Goal: Information Seeking & Learning: Compare options

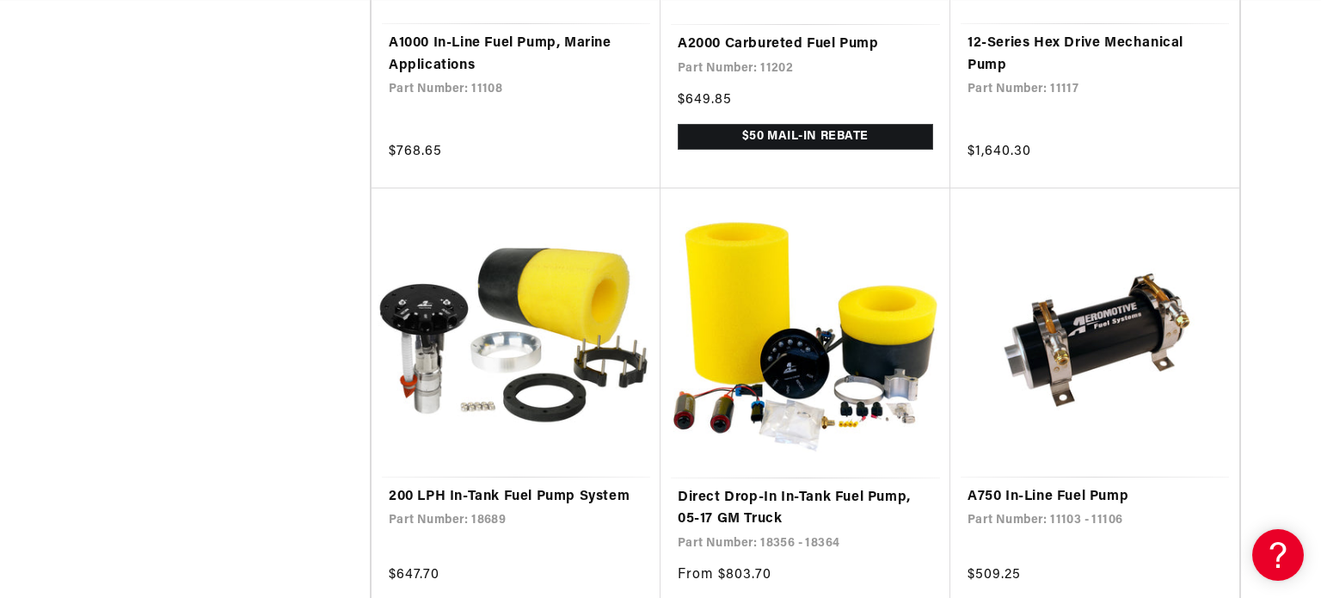
scroll to position [0, 3271]
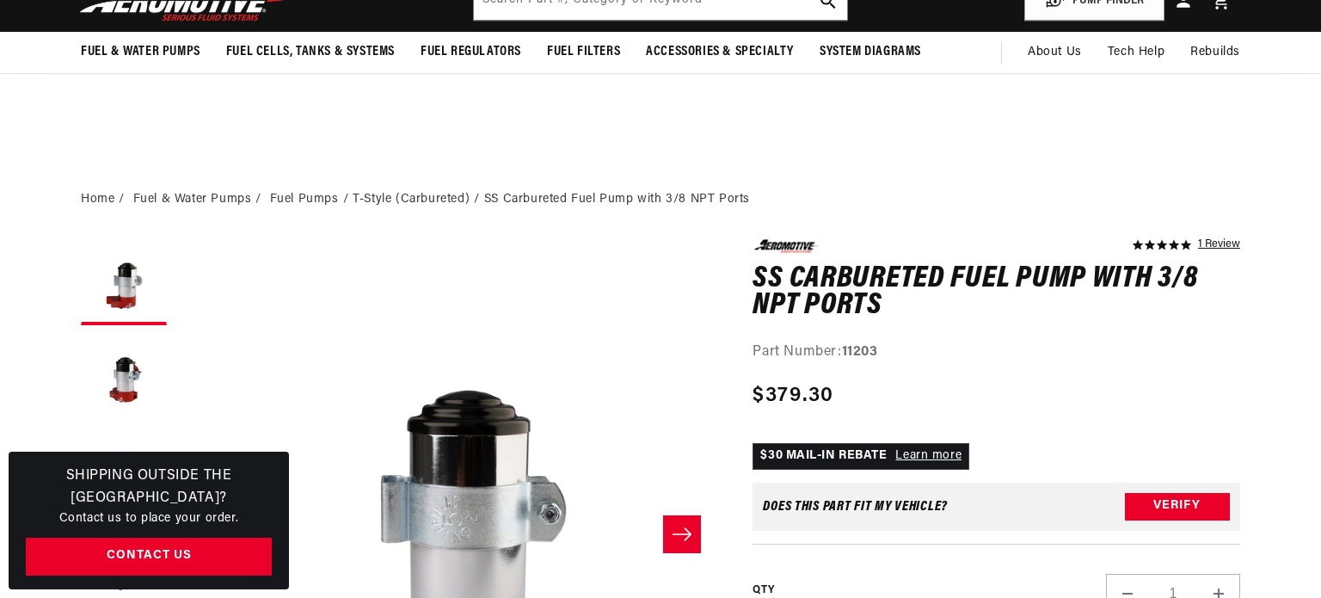
scroll to position [274, 0]
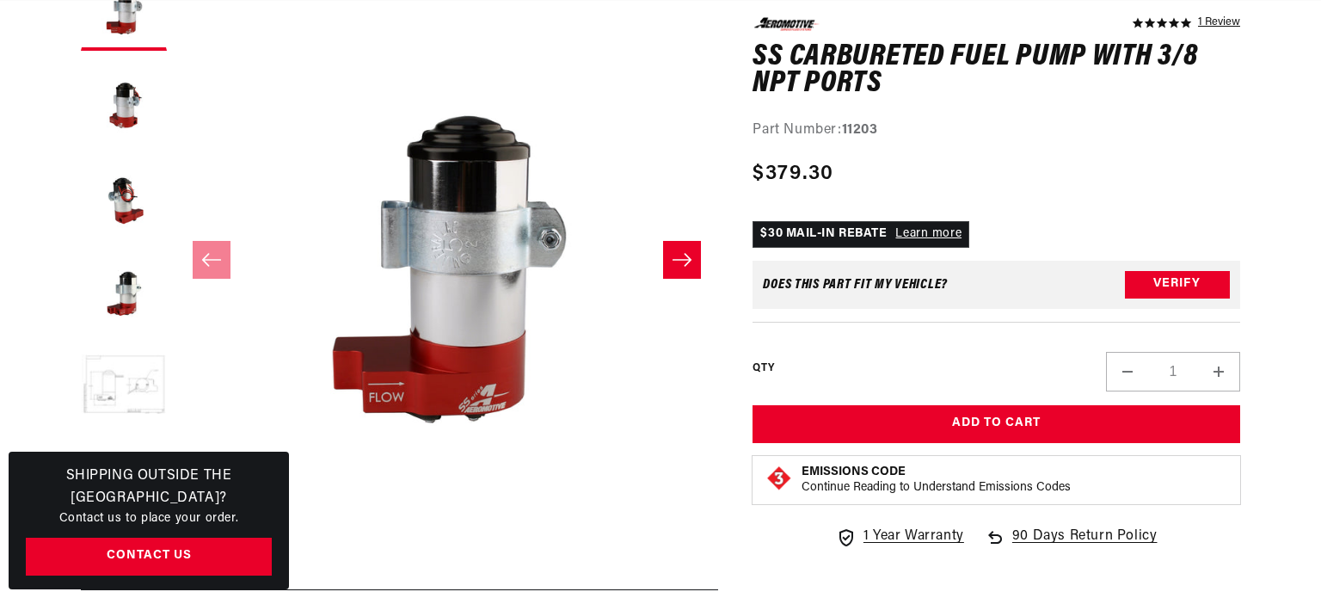
click at [146, 383] on button "Load image 5 in gallery view" at bounding box center [124, 386] width 86 height 86
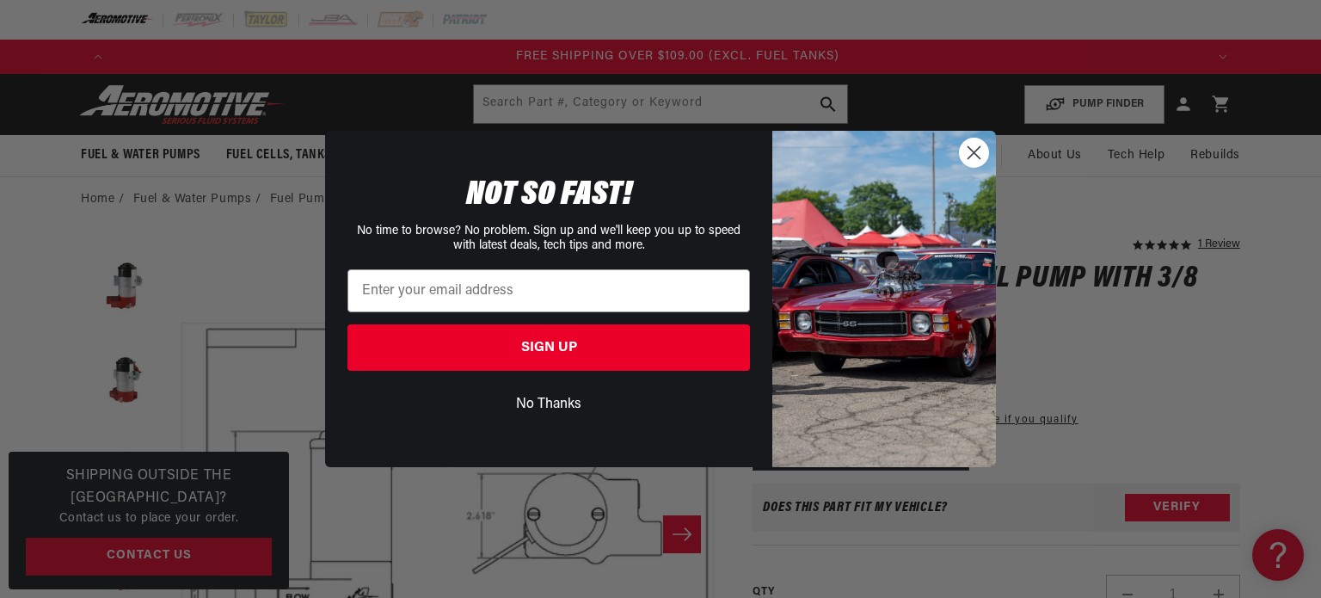
scroll to position [0, 3271]
click at [975, 148] on circle "Close dialog" at bounding box center [974, 152] width 28 height 28
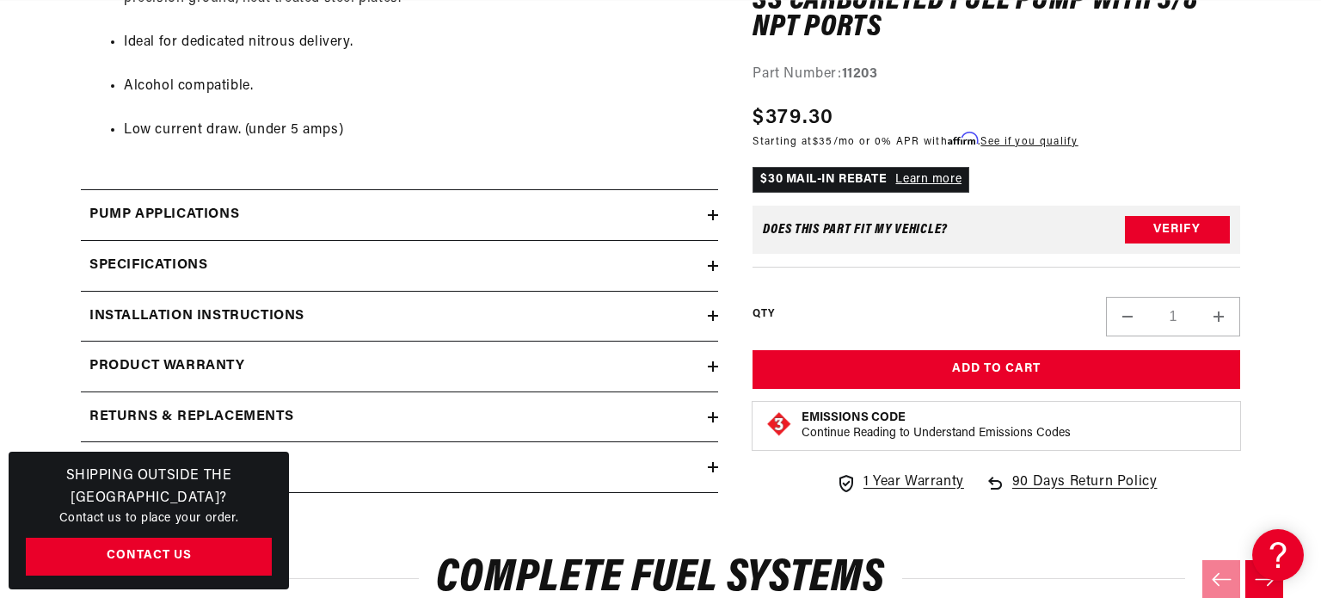
scroll to position [0, 0]
click at [216, 224] on h2 "Pump Applications" at bounding box center [164, 215] width 150 height 22
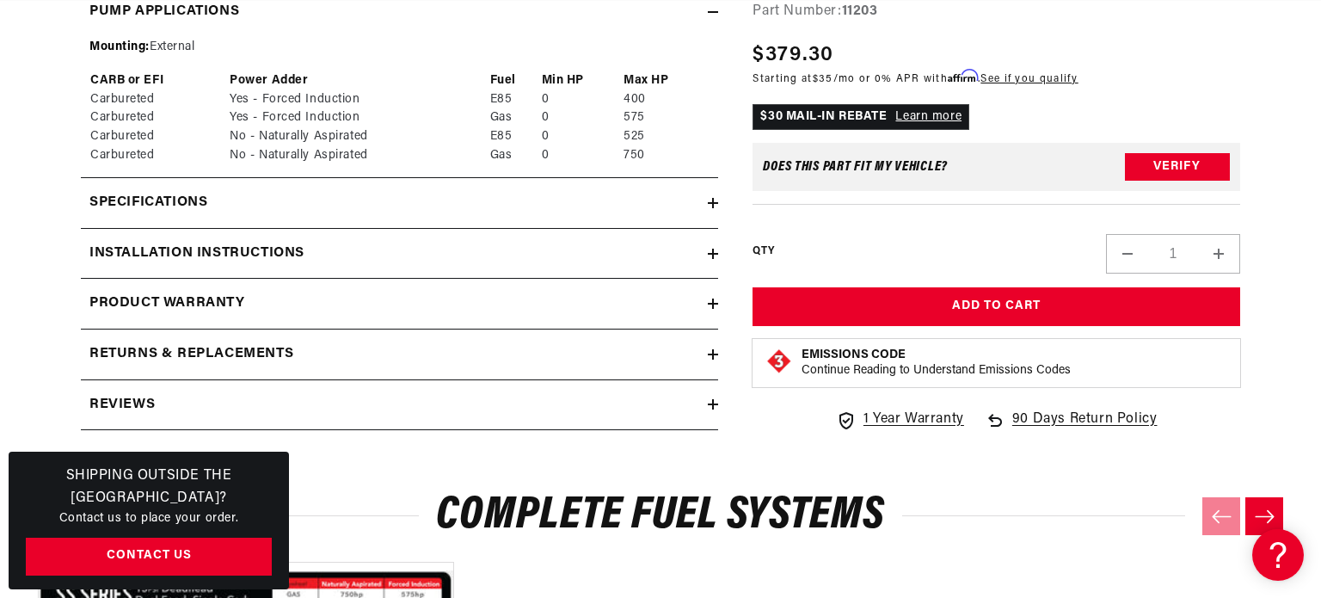
scroll to position [1616, 0]
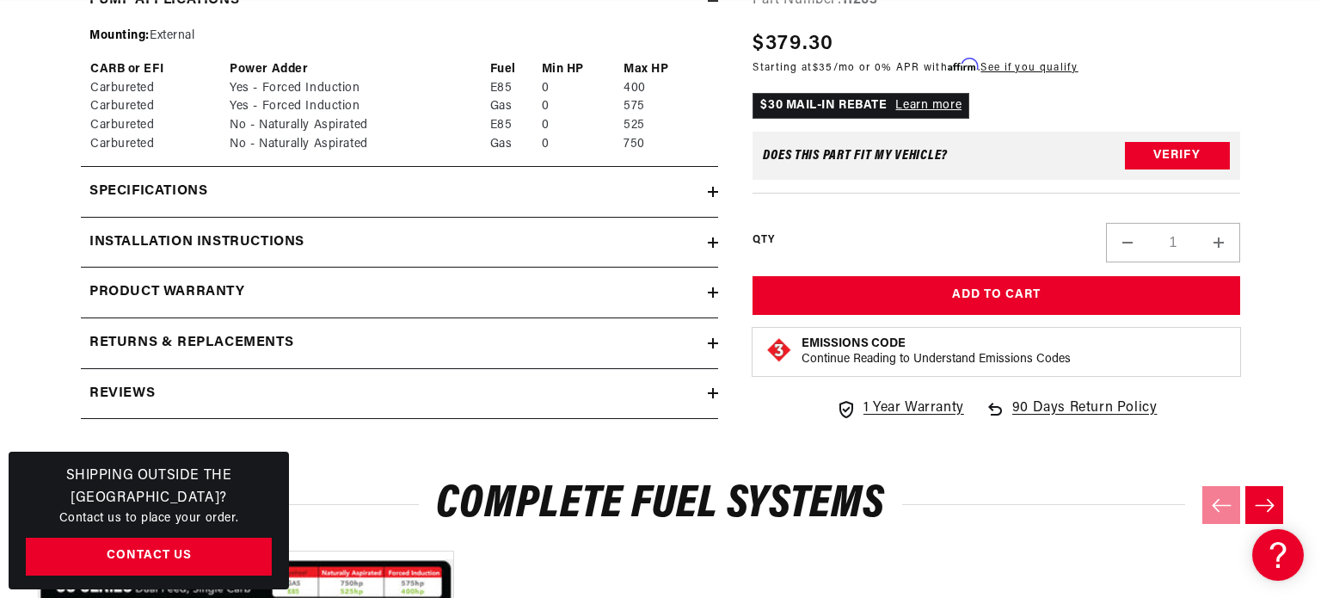
click at [219, 250] on h2 "Installation Instructions" at bounding box center [196, 242] width 215 height 22
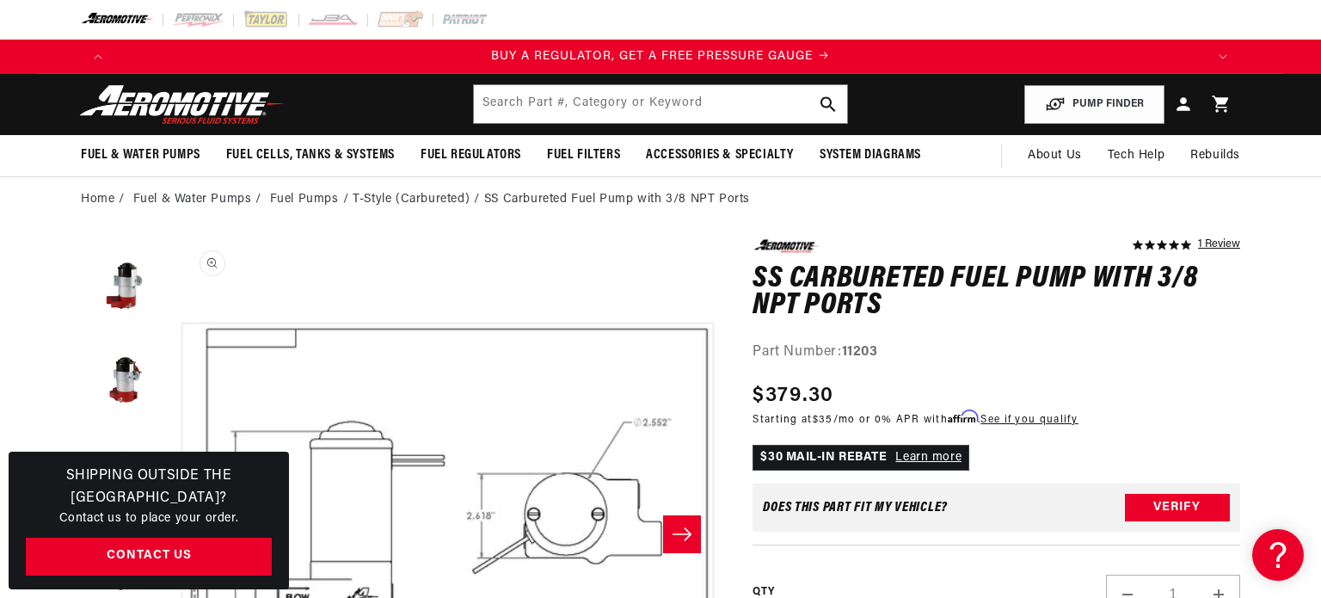
scroll to position [0, 2171]
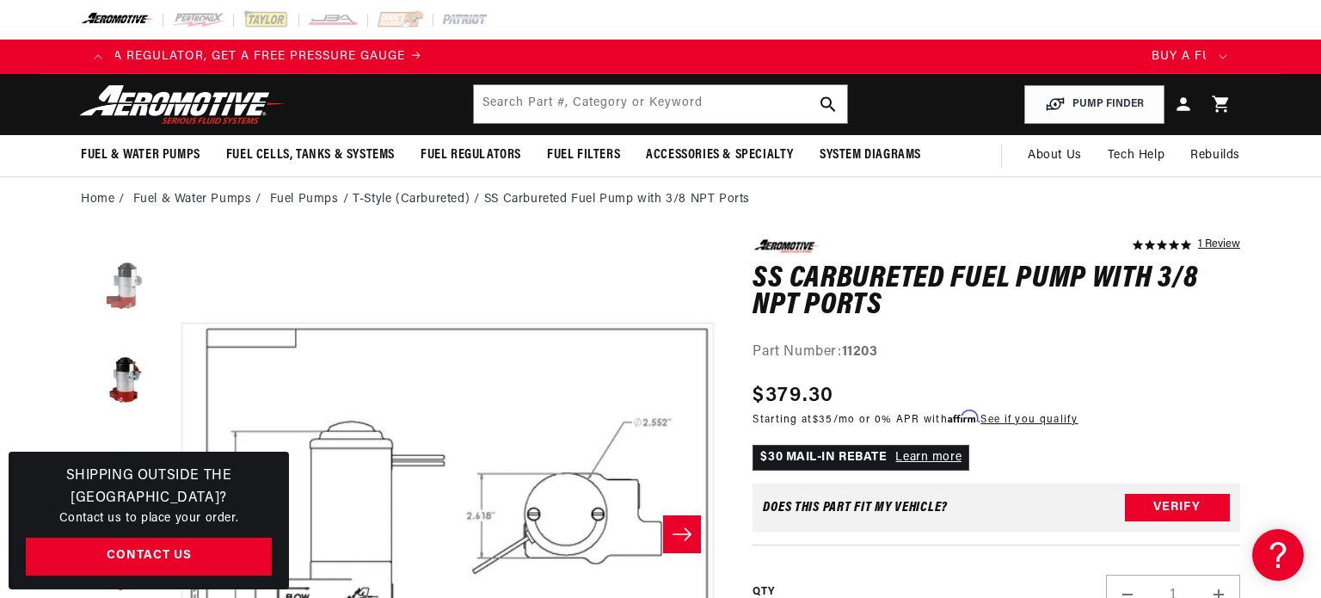
click at [125, 290] on button "Load image 1 in gallery view" at bounding box center [124, 282] width 86 height 86
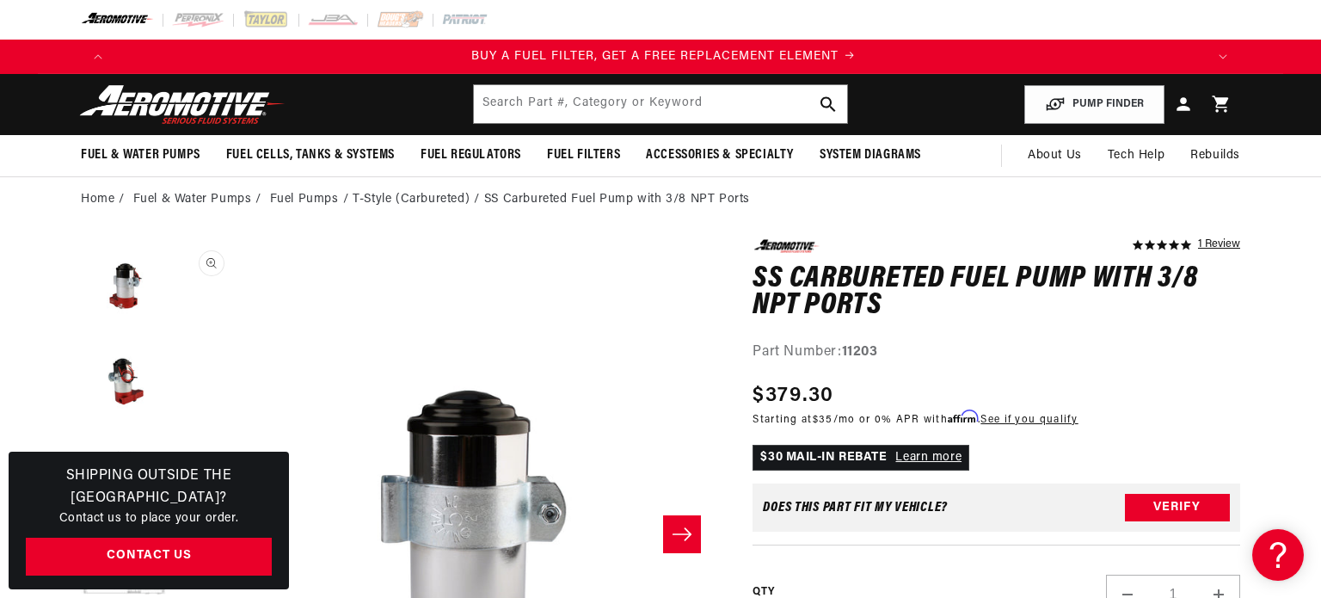
scroll to position [0, 1090]
click at [293, 199] on link "Fuel Pumps" at bounding box center [304, 199] width 69 height 19
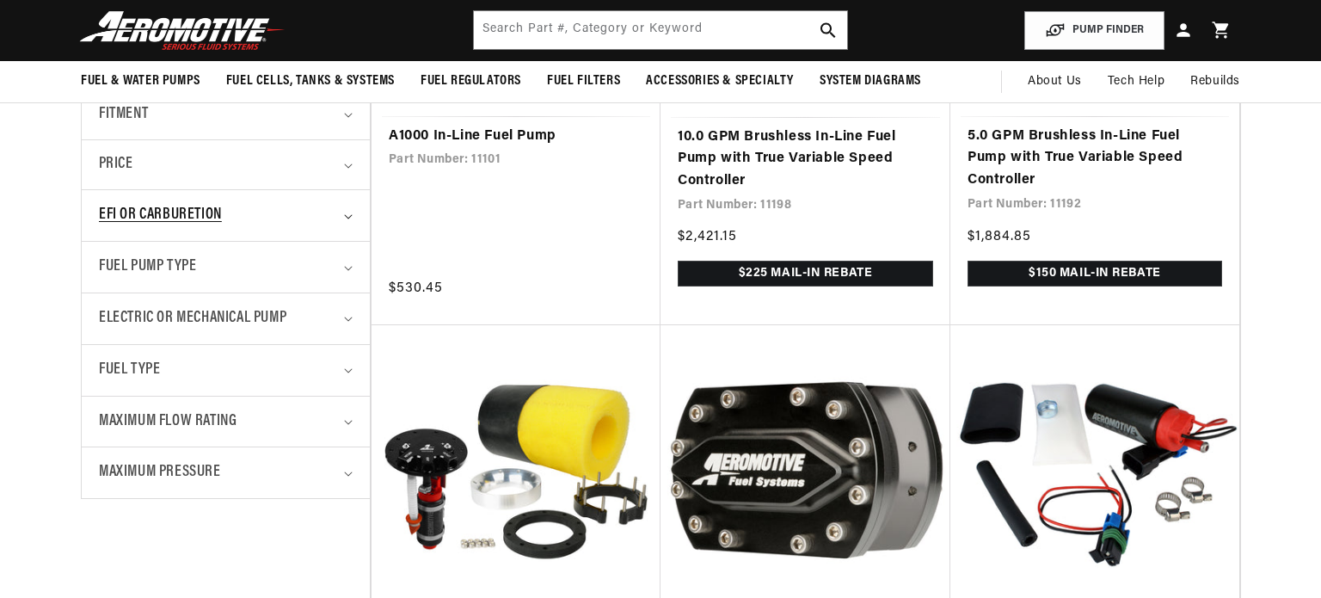
scroll to position [614, 0]
click at [174, 222] on span "EFI or Carburetion" at bounding box center [160, 215] width 123 height 25
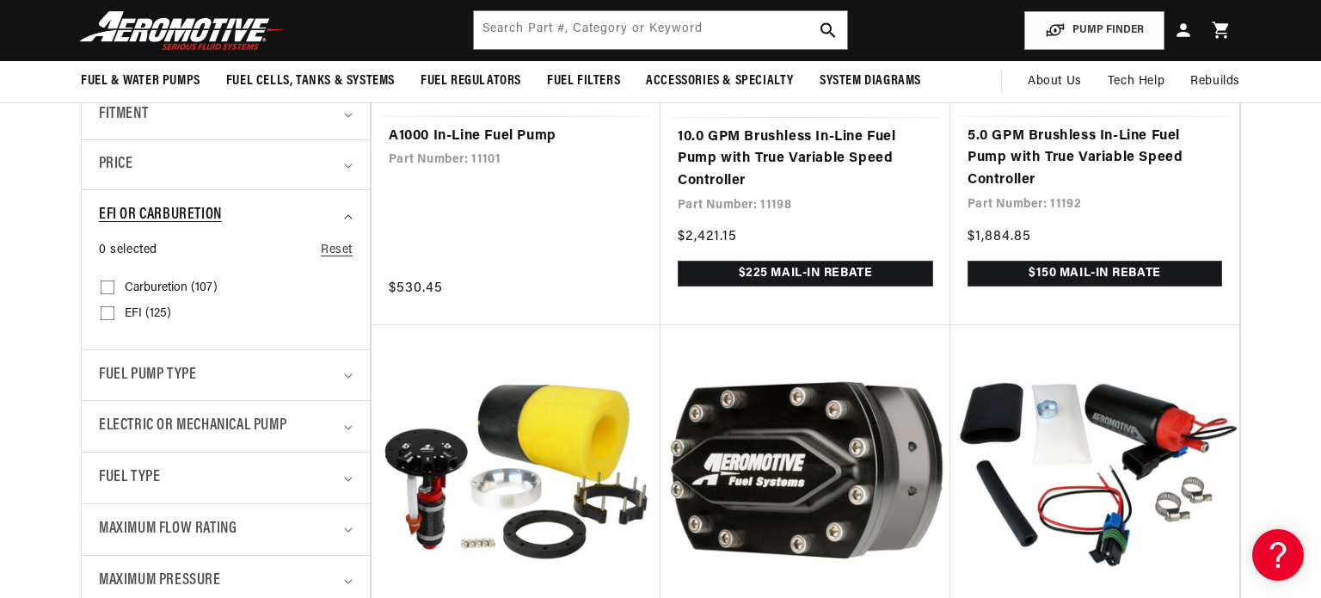
scroll to position [0, 0]
click at [107, 290] on input "Carburetion (107) Carburetion (107 products)" at bounding box center [108, 291] width 14 height 14
checkbox input "true"
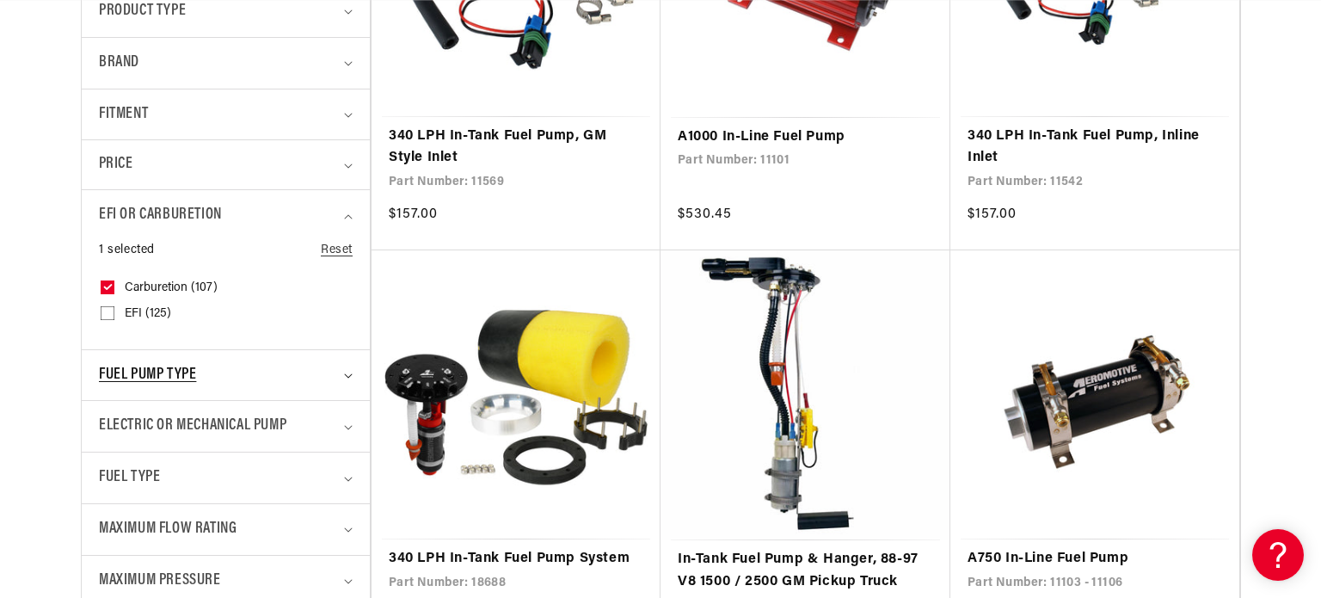
scroll to position [684, 0]
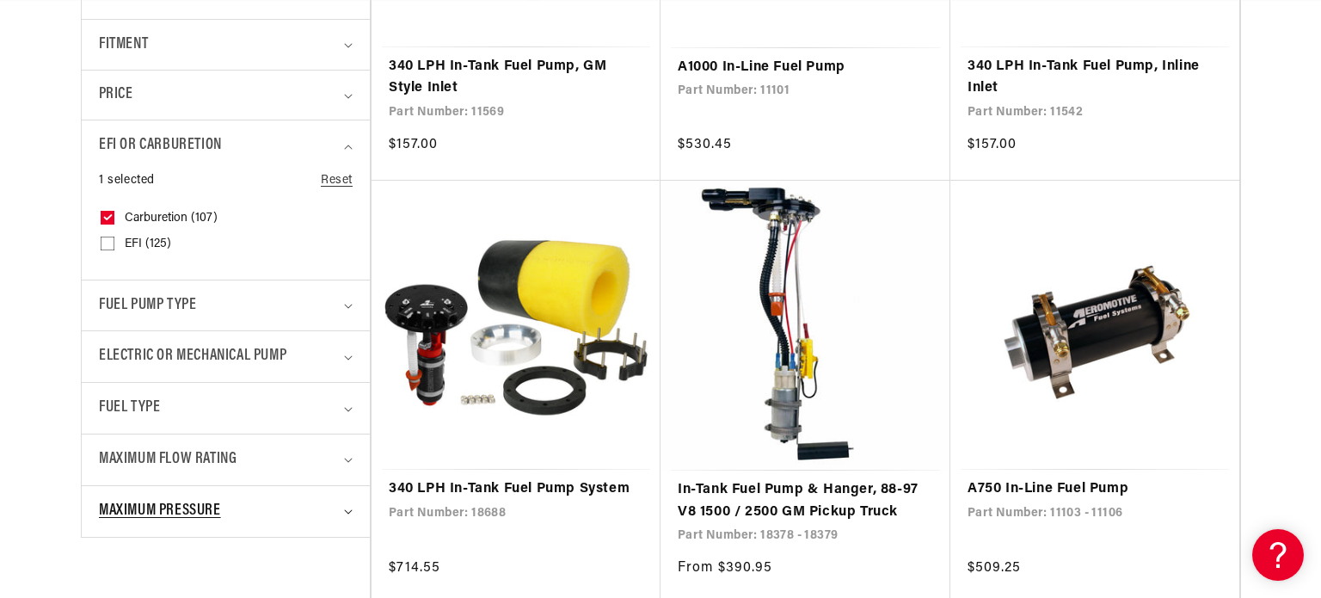
click at [183, 511] on span "Maximum Pressure" at bounding box center [160, 511] width 122 height 25
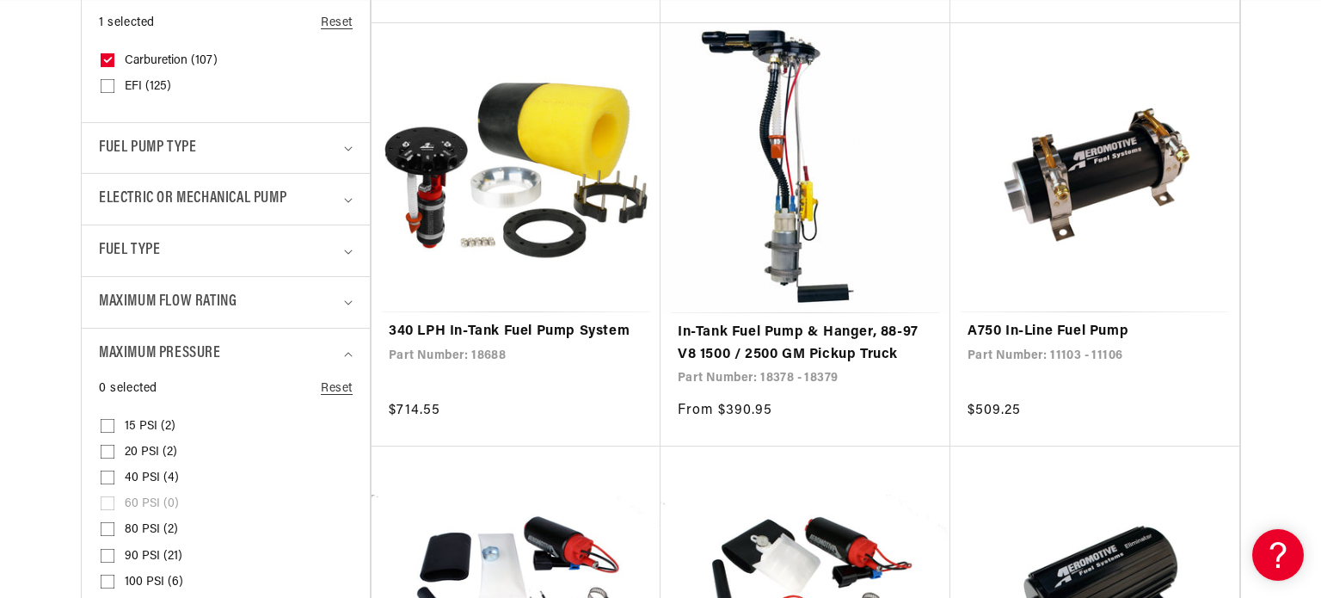
scroll to position [0, 2181]
click at [103, 425] on input "15 PSI (2) 15 PSI (2 products)" at bounding box center [108, 429] width 14 height 14
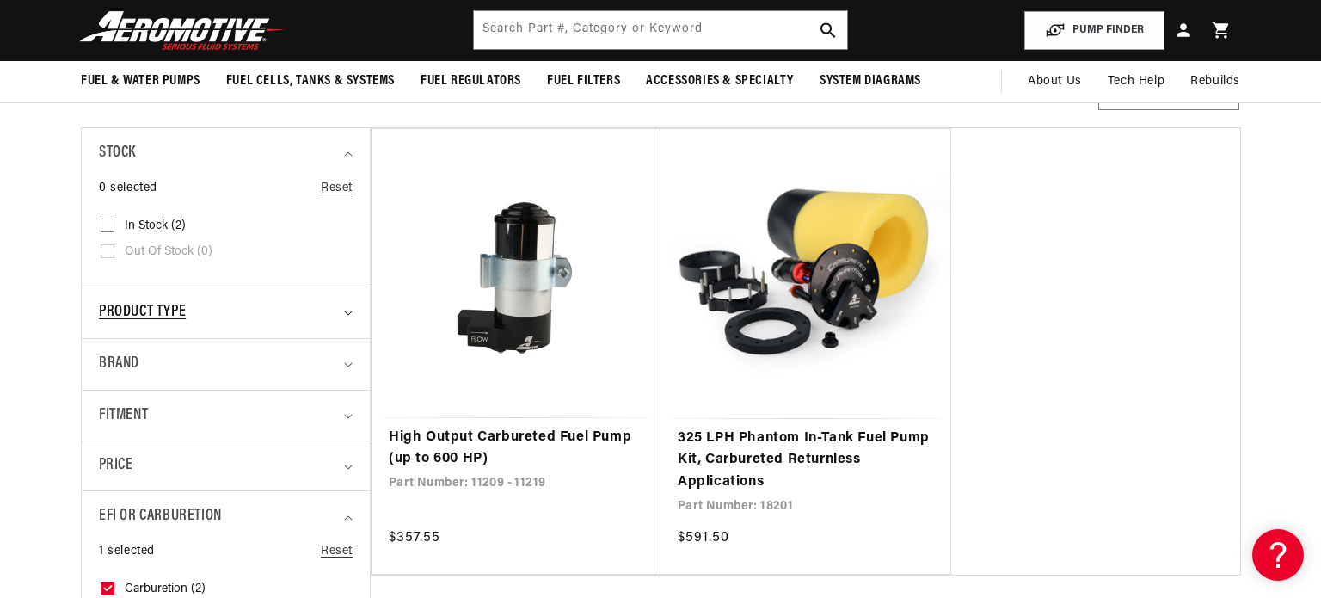
click at [129, 316] on span "Product type" at bounding box center [142, 312] width 87 height 25
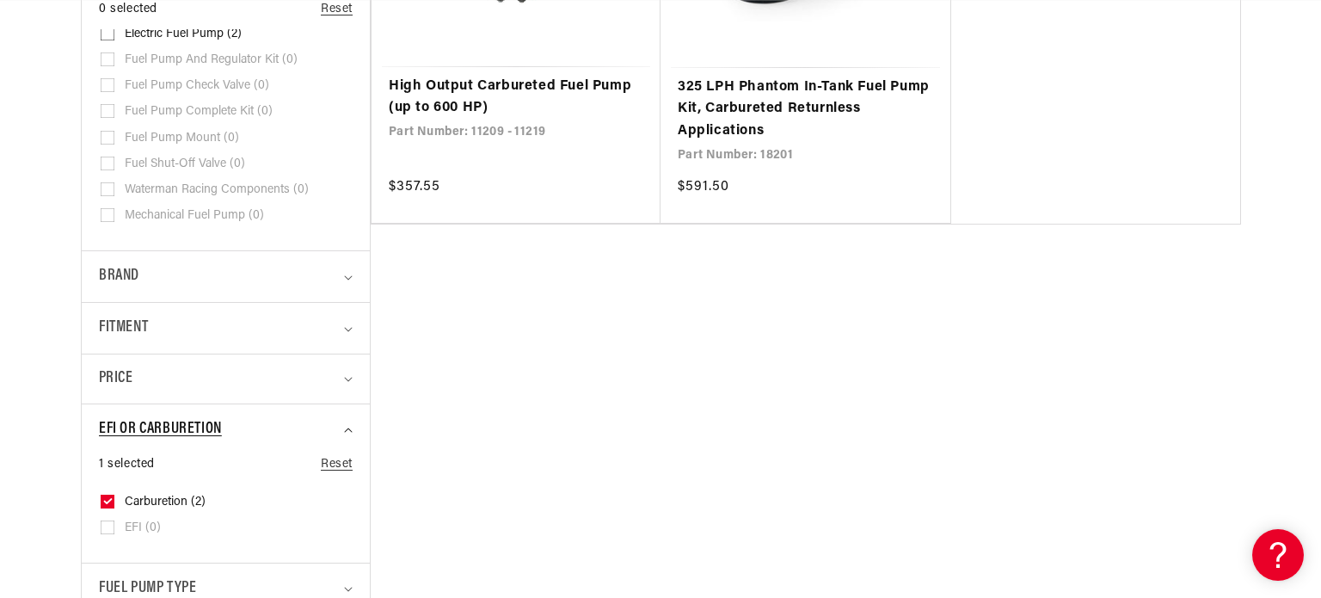
scroll to position [712, 0]
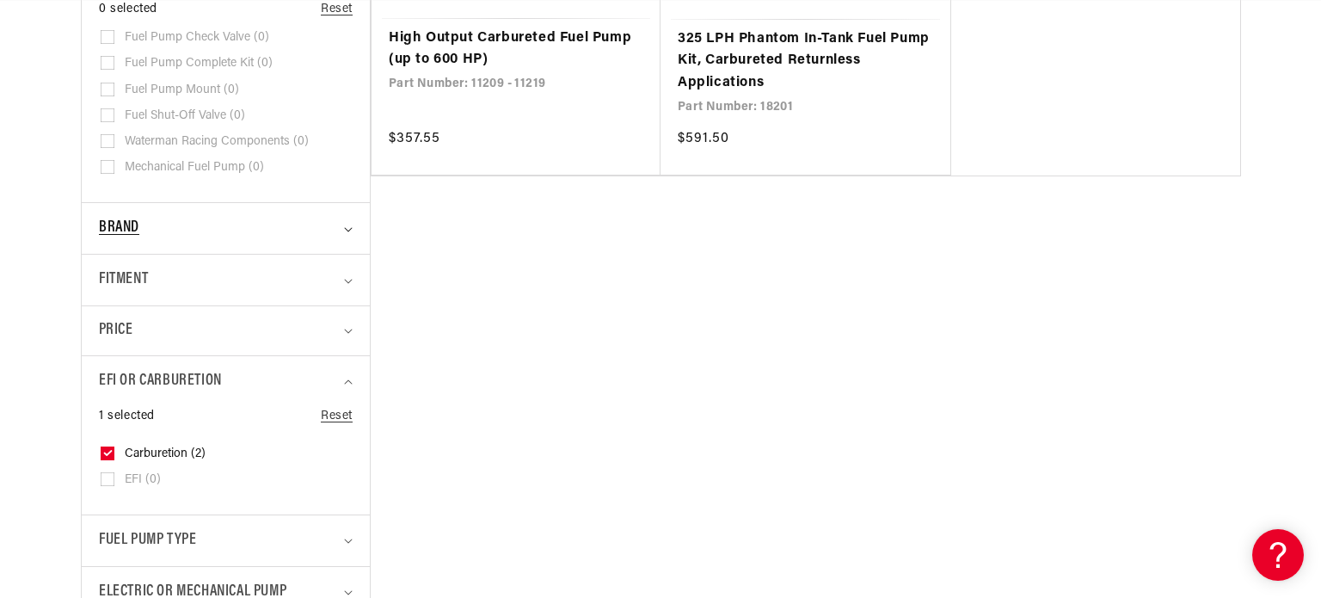
click at [112, 224] on span "Brand" at bounding box center [119, 228] width 40 height 25
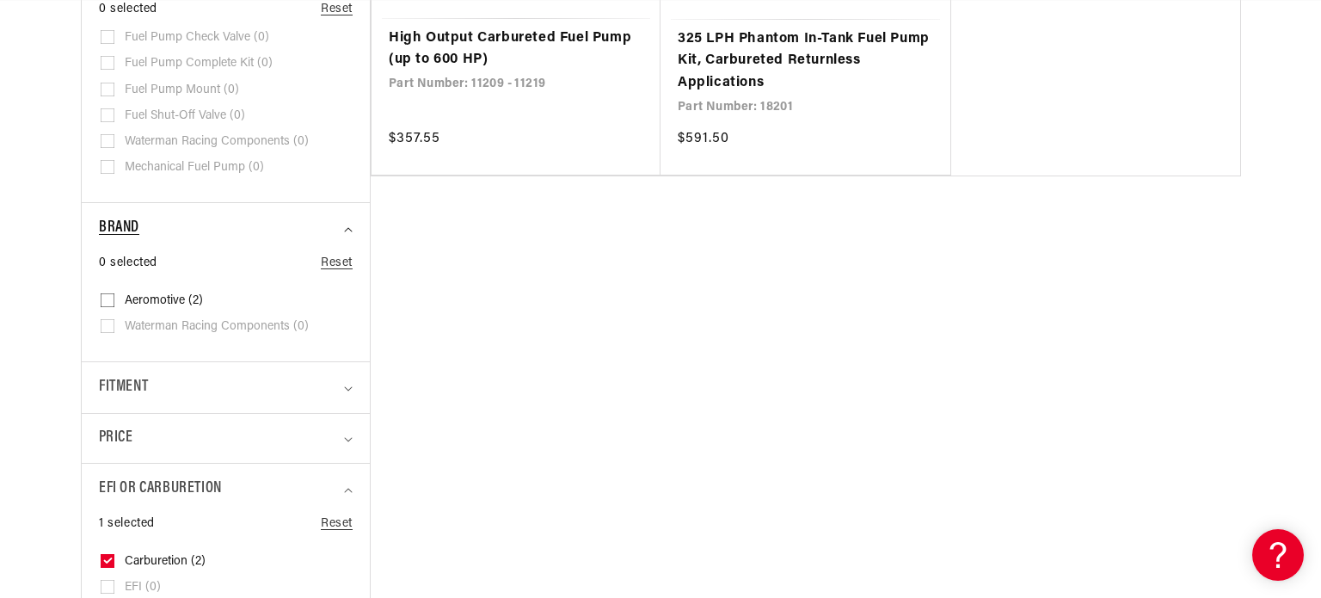
scroll to position [0, 1090]
click at [116, 231] on span "Brand" at bounding box center [119, 228] width 40 height 25
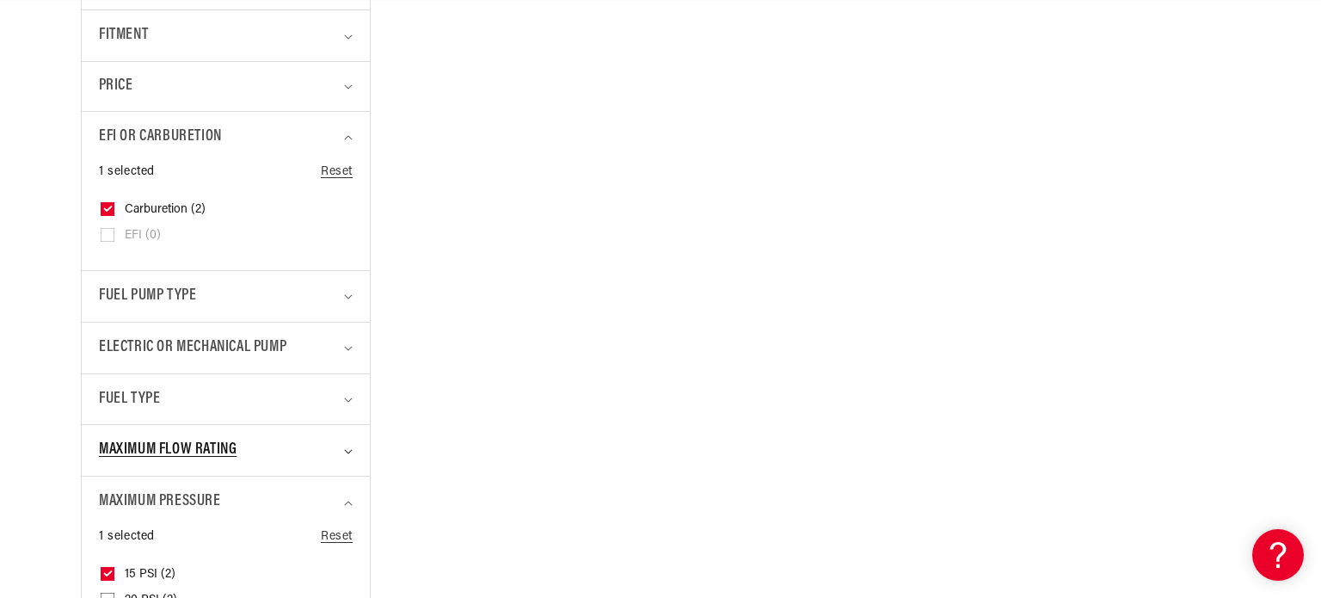
scroll to position [997, 0]
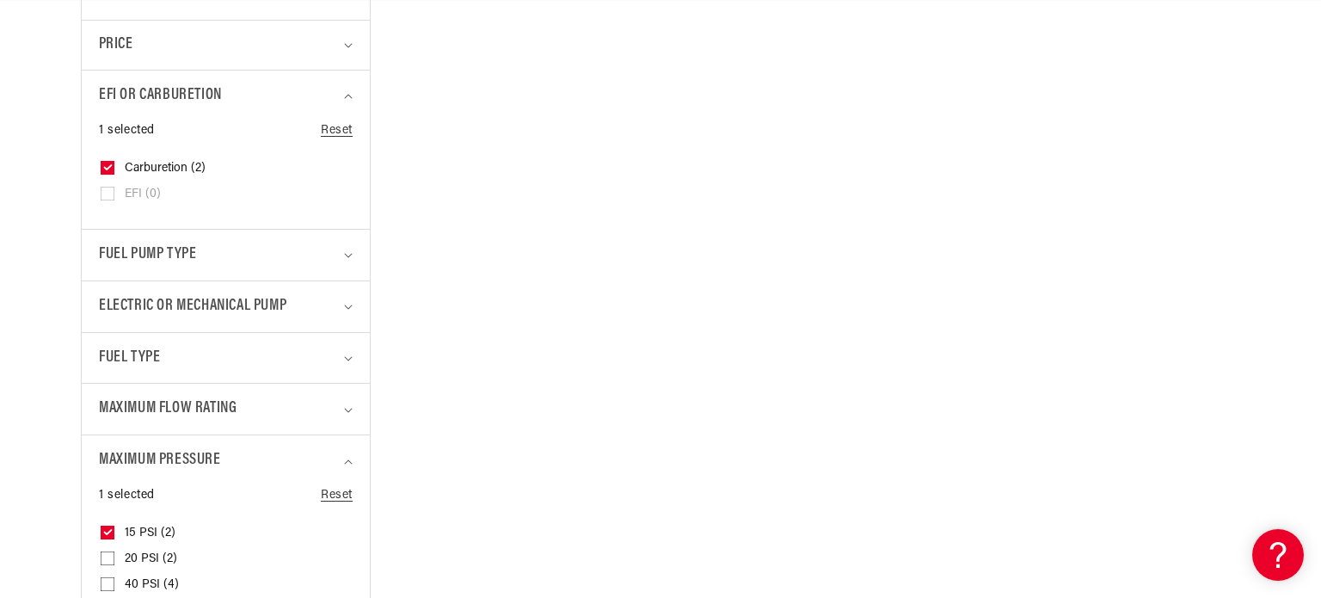
click at [107, 531] on icon at bounding box center [108, 532] width 7 height 4
click at [107, 531] on input "15 PSI (2) 15 PSI (2 products)" at bounding box center [108, 536] width 14 height 14
checkbox input "false"
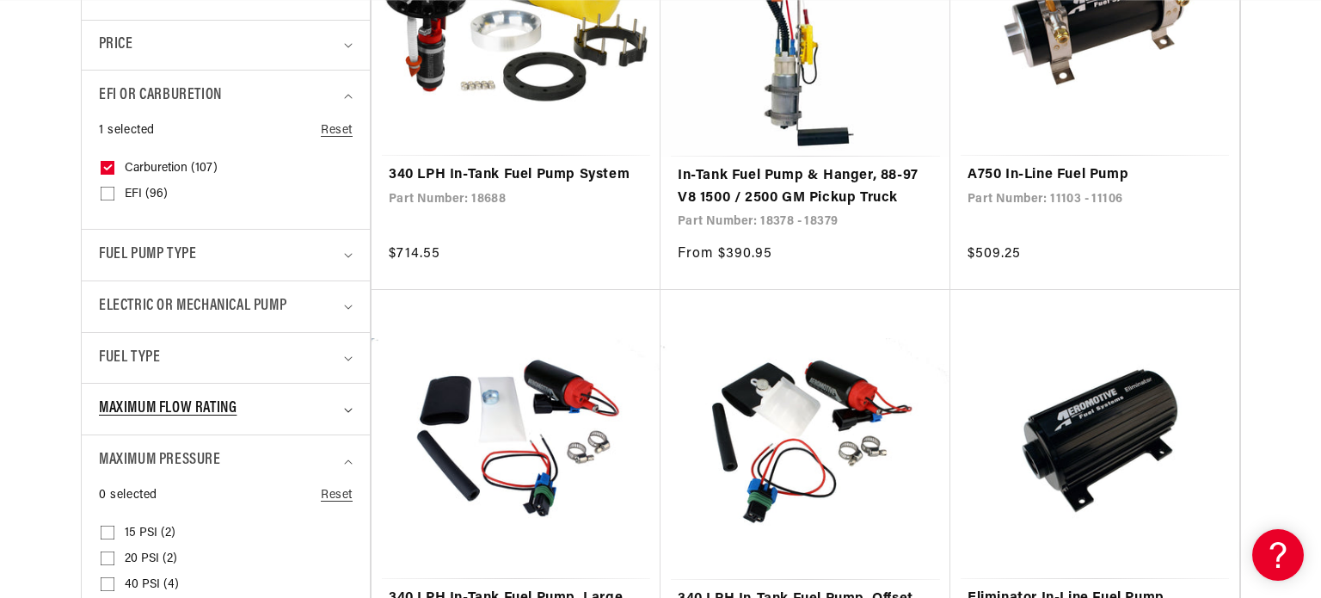
scroll to position [0, 2181]
click at [139, 359] on span "Fuel Type" at bounding box center [129, 358] width 61 height 25
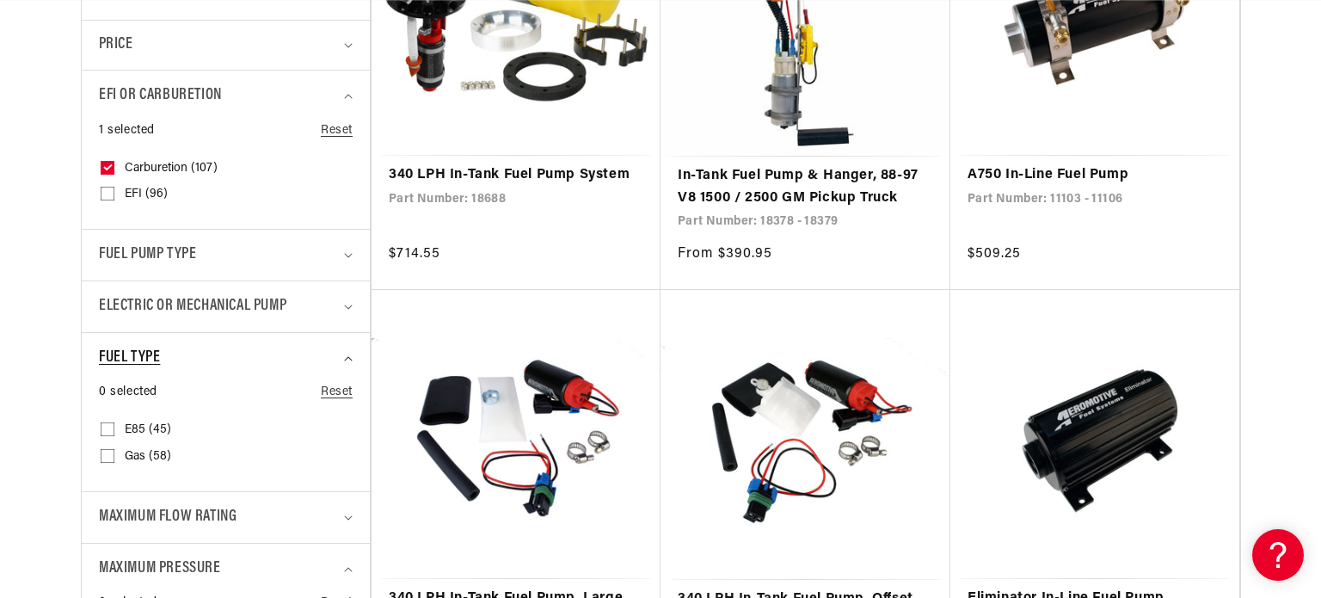
click at [141, 359] on span "Fuel Type" at bounding box center [129, 358] width 61 height 25
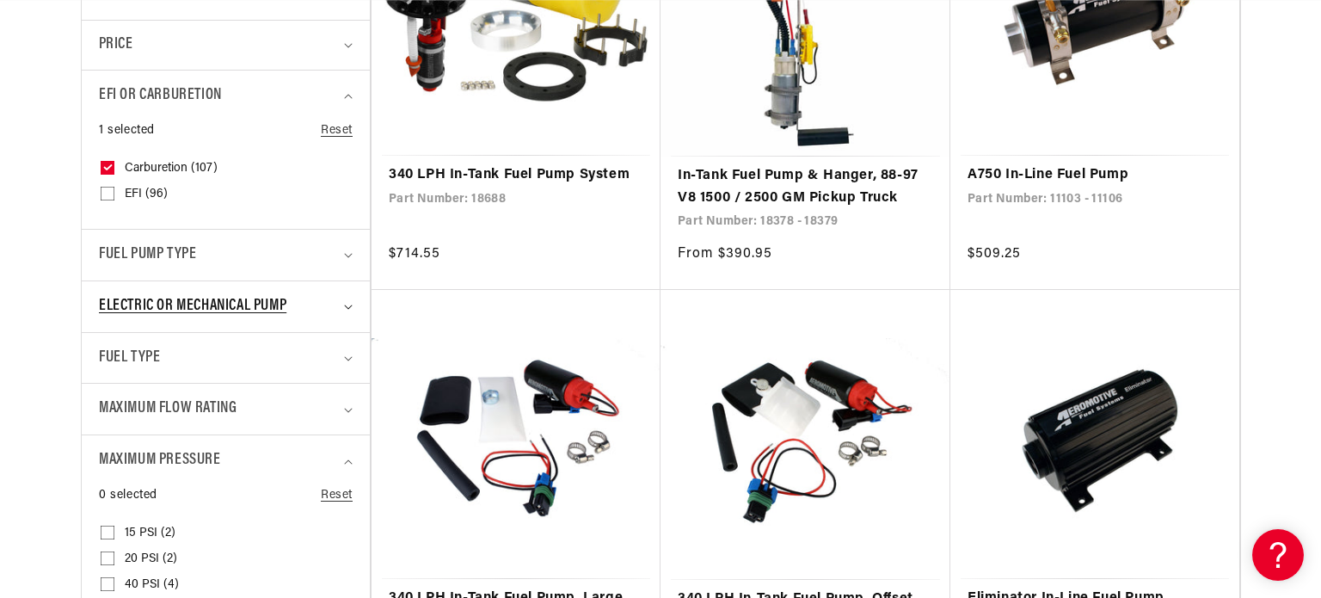
click at [201, 305] on span "Electric or Mechanical Pump" at bounding box center [192, 306] width 187 height 25
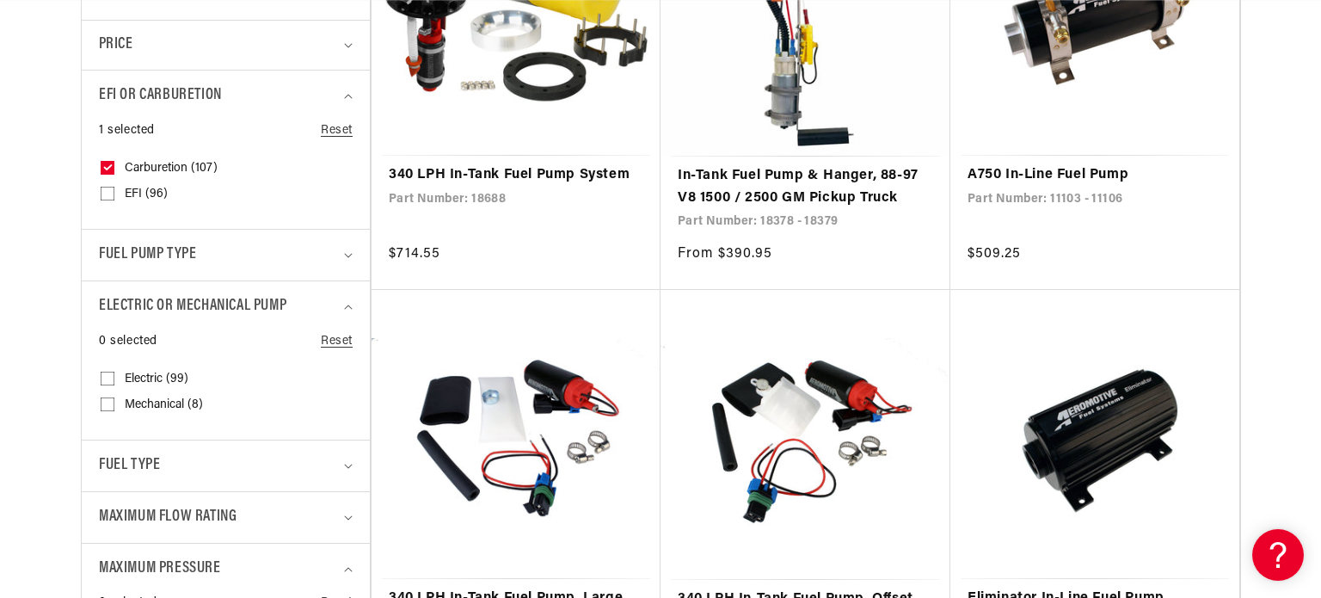
click at [109, 377] on input "Electric (99) Electric (99 products)" at bounding box center [108, 382] width 14 height 14
checkbox input "true"
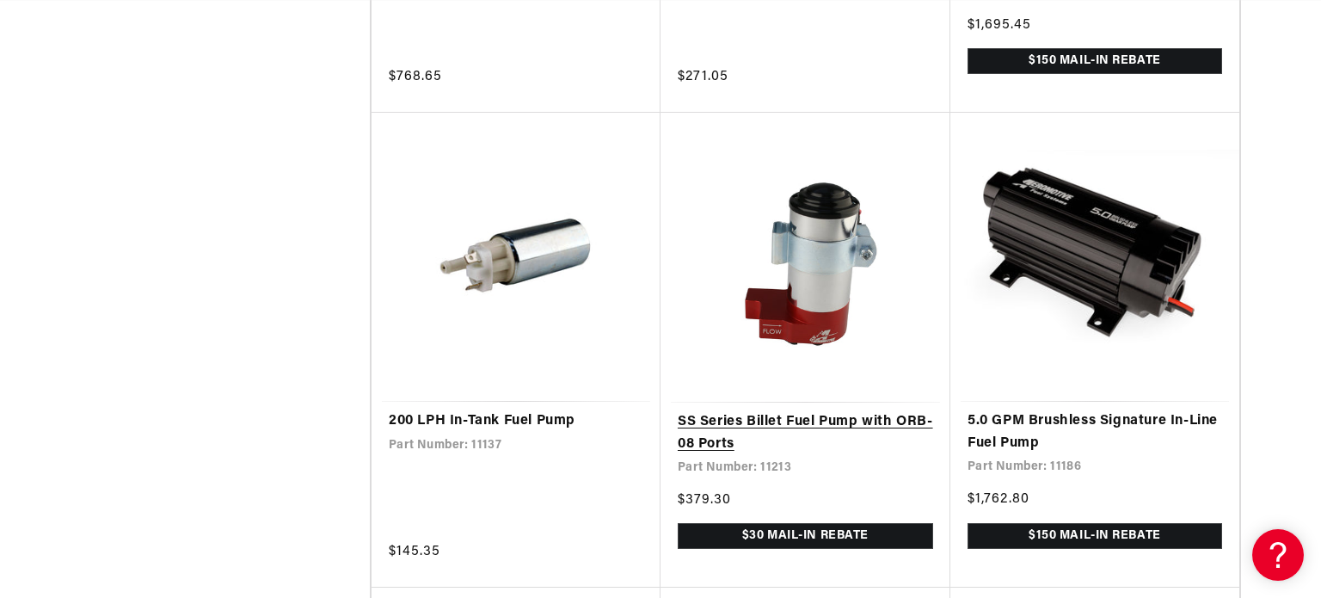
click at [777, 414] on link "SS Series Billet Fuel Pump with ORB-08 Ports" at bounding box center [805, 433] width 255 height 44
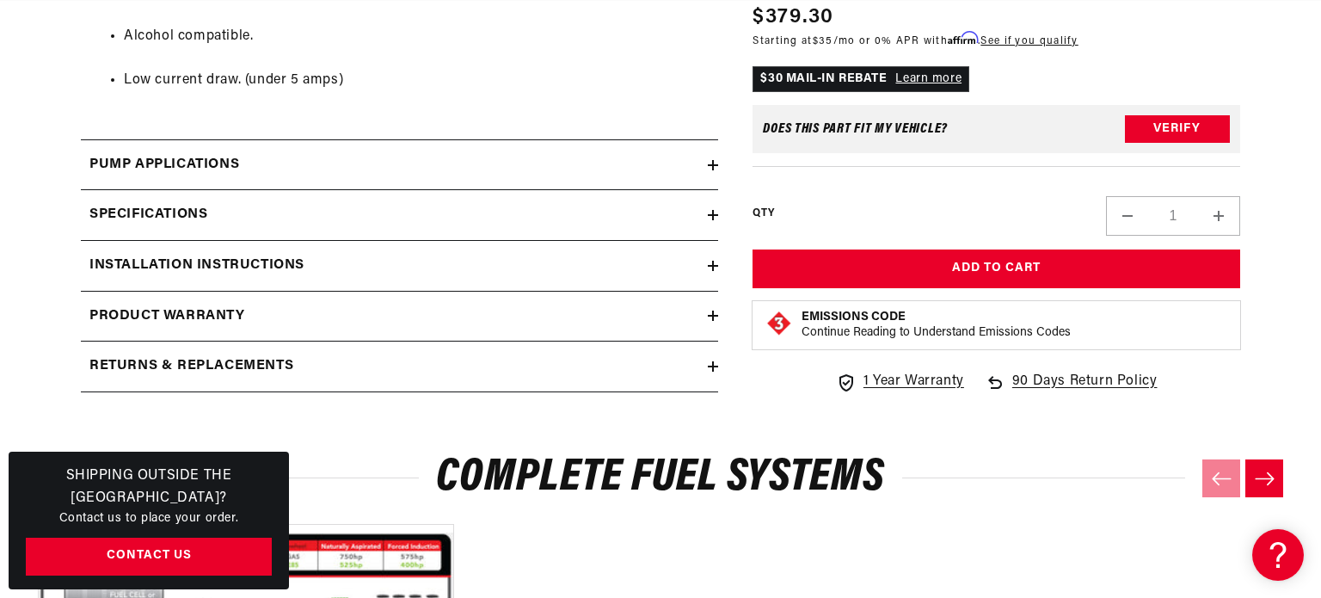
scroll to position [1448, 0]
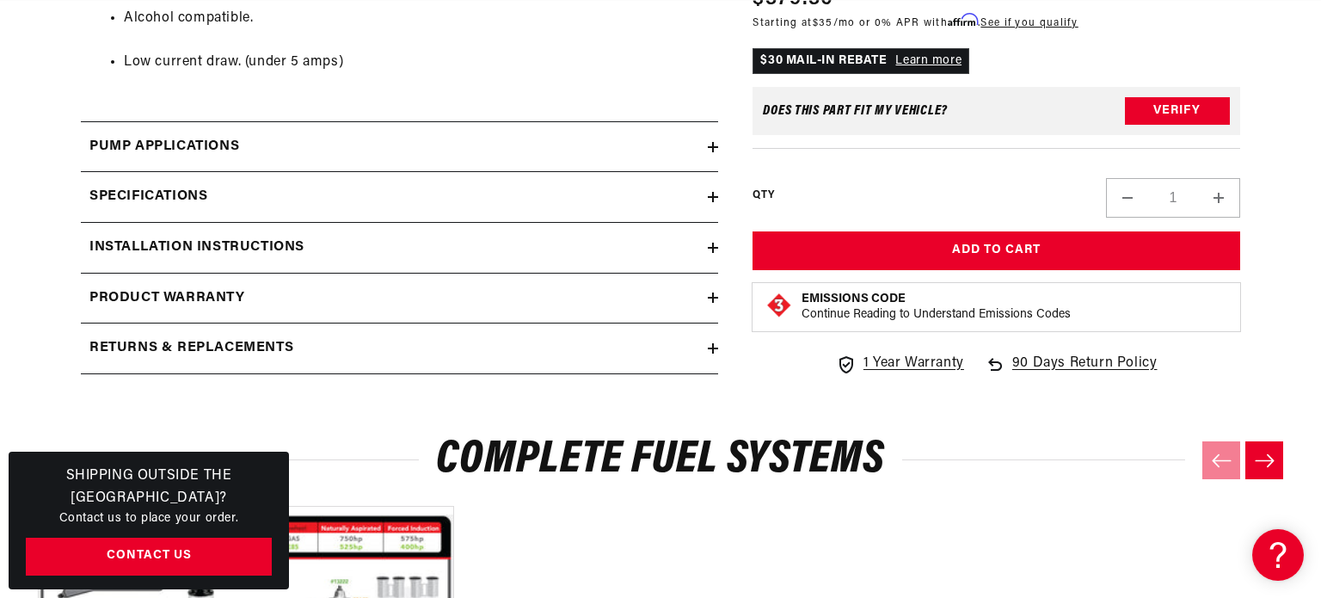
click at [171, 200] on h2 "Specifications" at bounding box center [148, 197] width 118 height 22
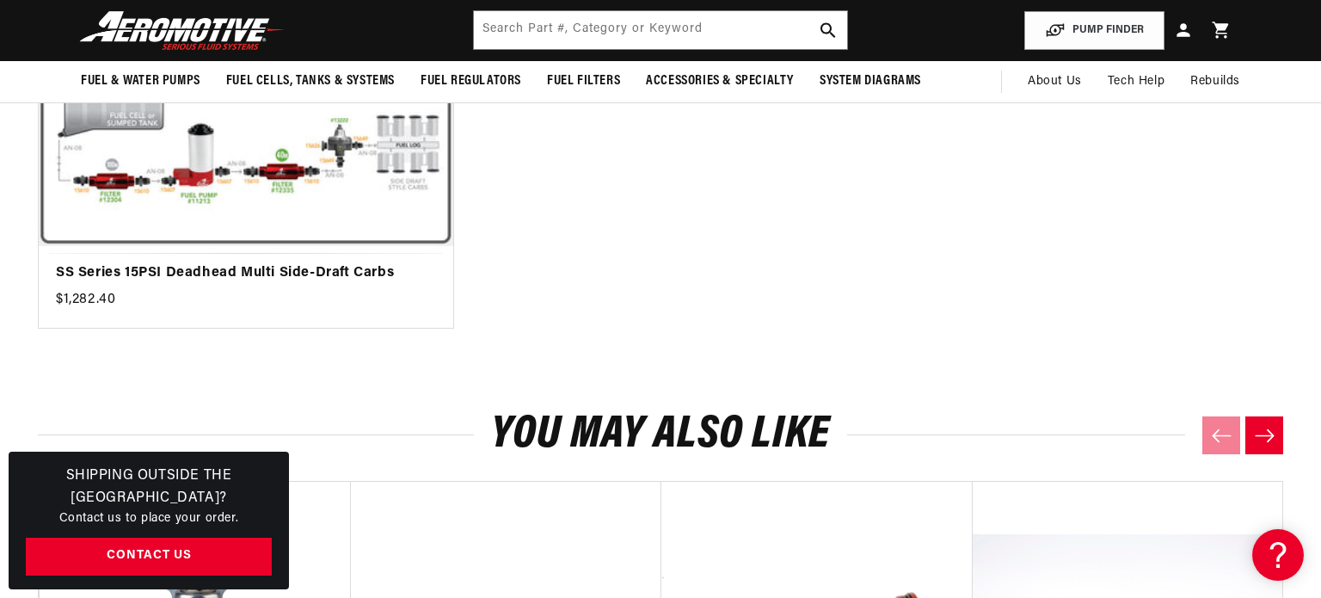
scroll to position [2660, 0]
